Goal: Register for event/course

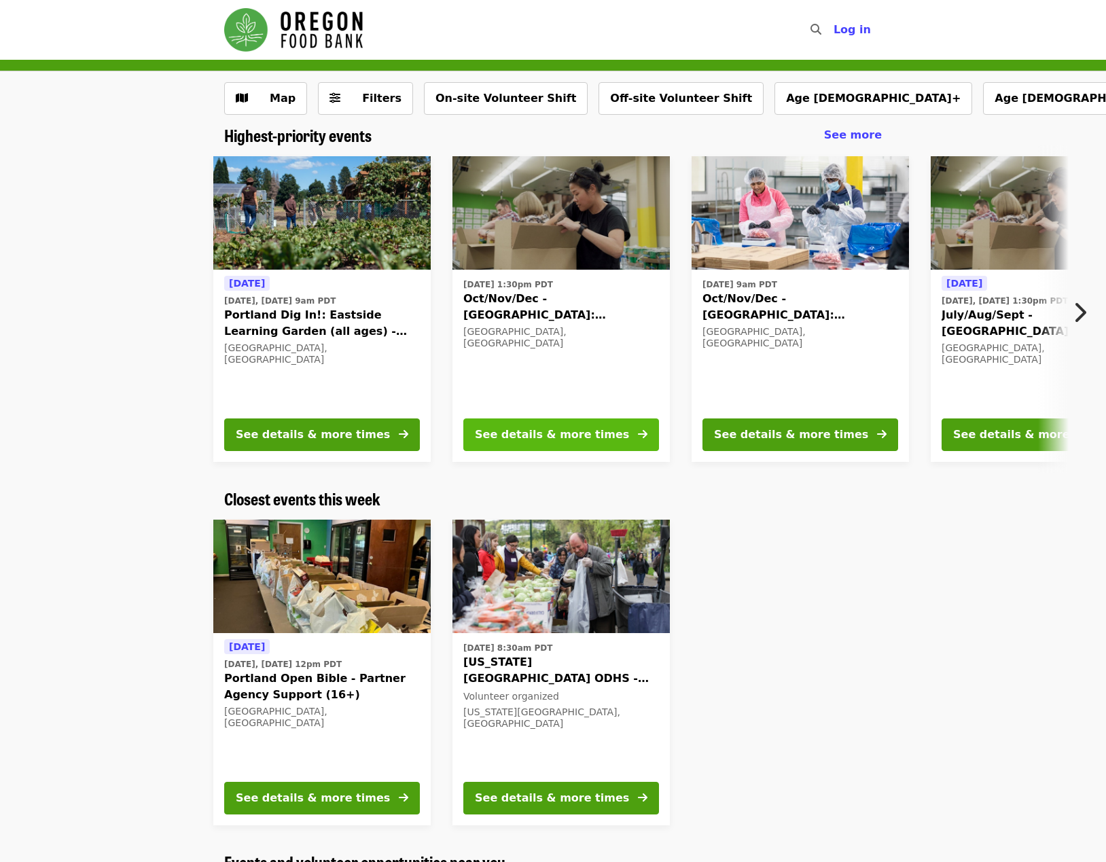
click at [642, 437] on icon "arrow-right icon" at bounding box center [643, 434] width 10 height 13
click at [807, 433] on div "See details & more times" at bounding box center [791, 434] width 154 height 16
click at [988, 270] on img at bounding box center [1038, 213] width 217 height 114
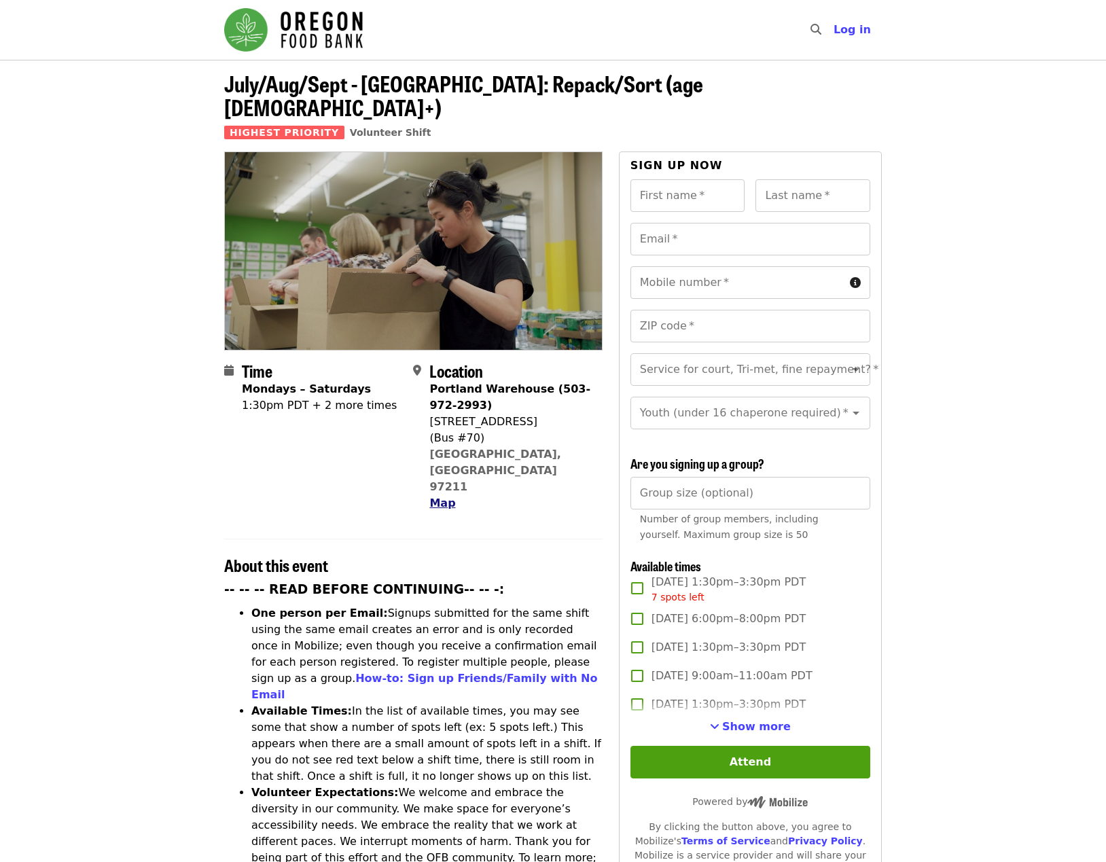
click at [448, 496] on span "Map" at bounding box center [442, 502] width 26 height 13
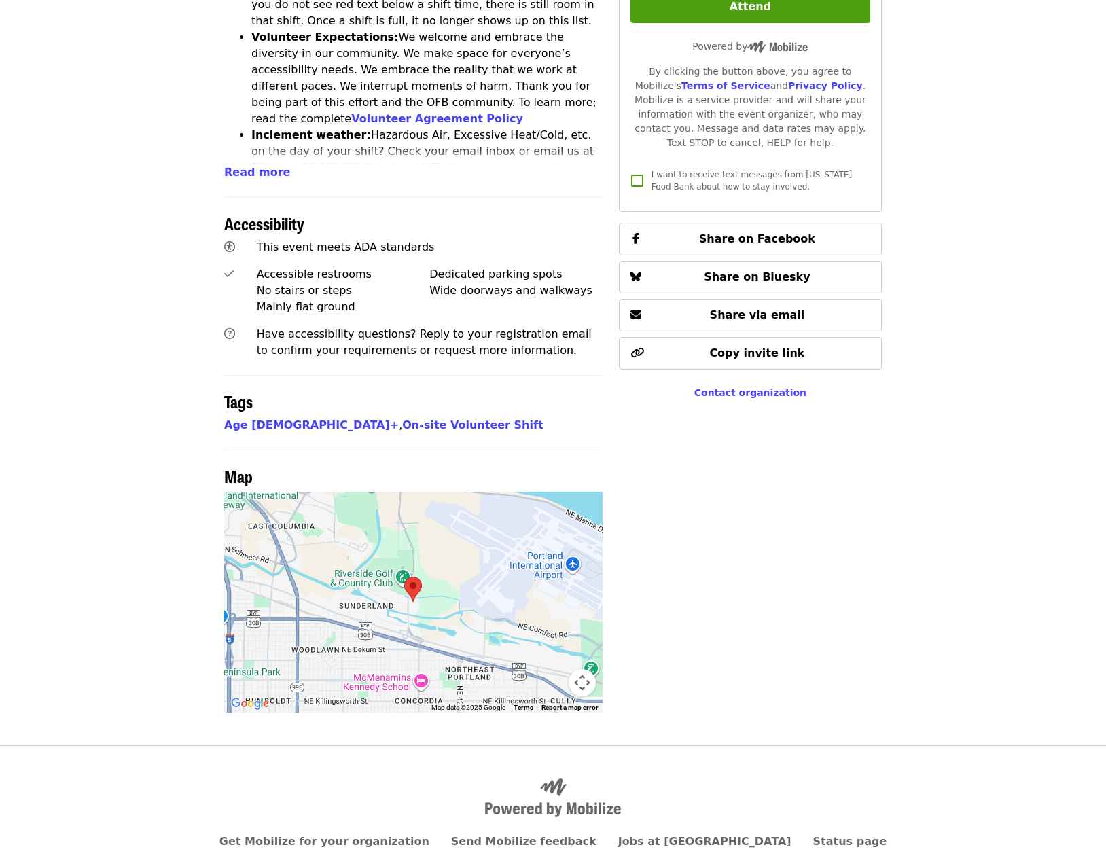
scroll to position [756, 0]
drag, startPoint x: 289, startPoint y: 545, endPoint x: 339, endPoint y: 541, distance: 49.7
click at [339, 541] on div at bounding box center [413, 601] width 378 height 221
drag, startPoint x: 445, startPoint y: 503, endPoint x: 457, endPoint y: 491, distance: 16.3
click at [457, 491] on div at bounding box center [413, 601] width 378 height 221
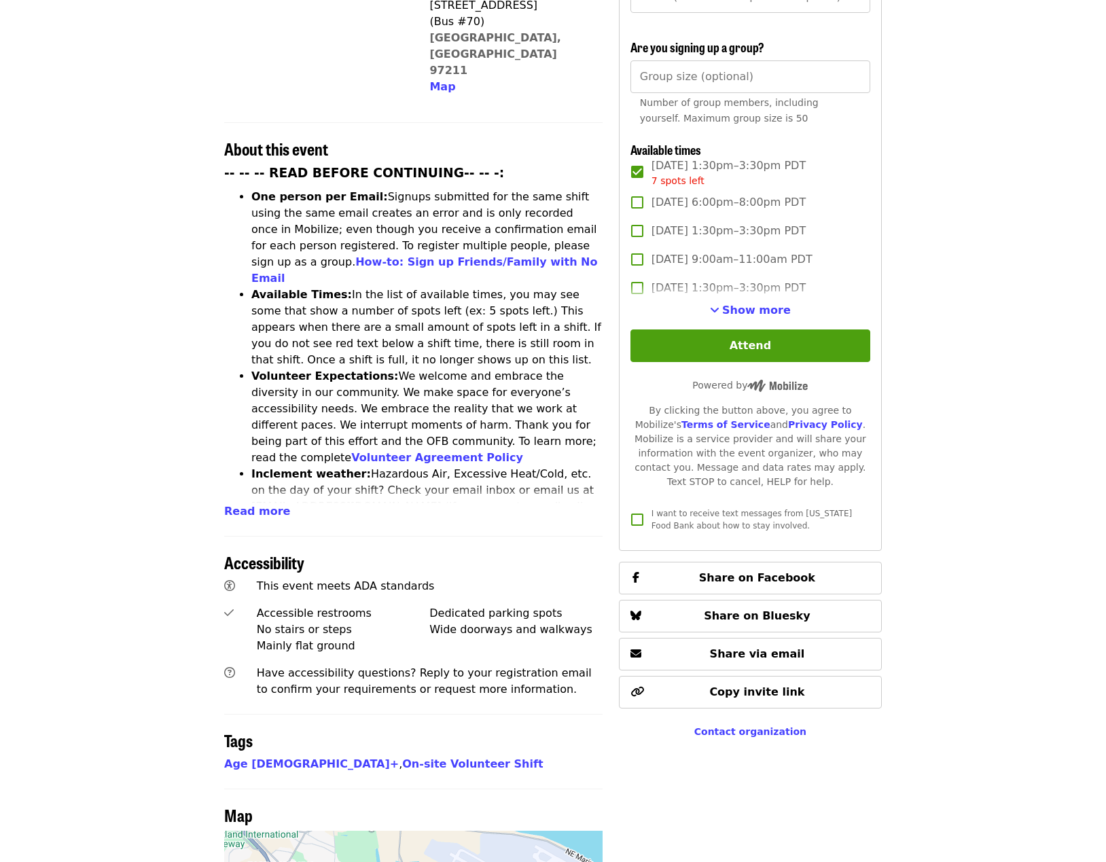
scroll to position [348, 0]
